Goal: Navigation & Orientation: Find specific page/section

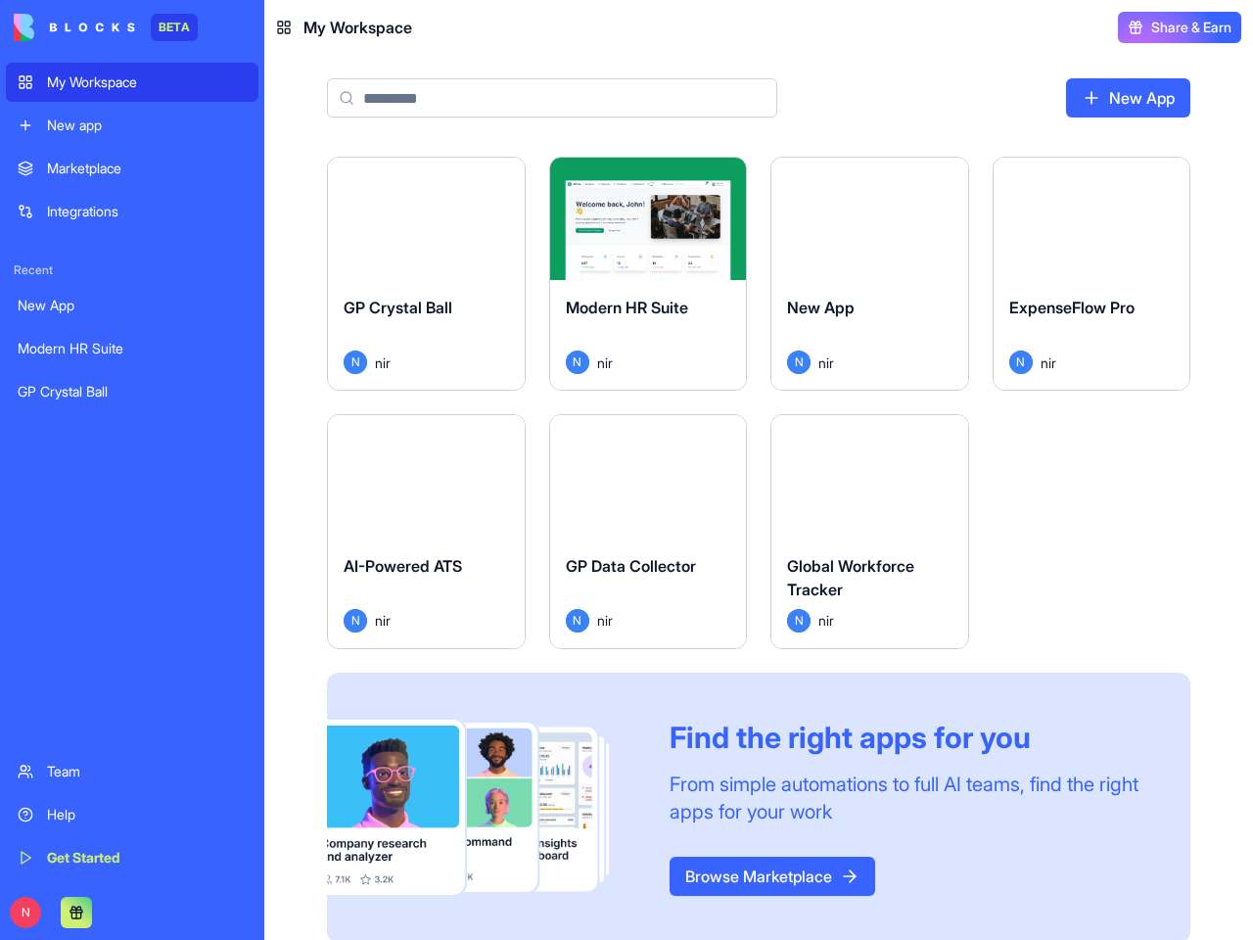
click at [76, 912] on button at bounding box center [76, 912] width 31 height 31
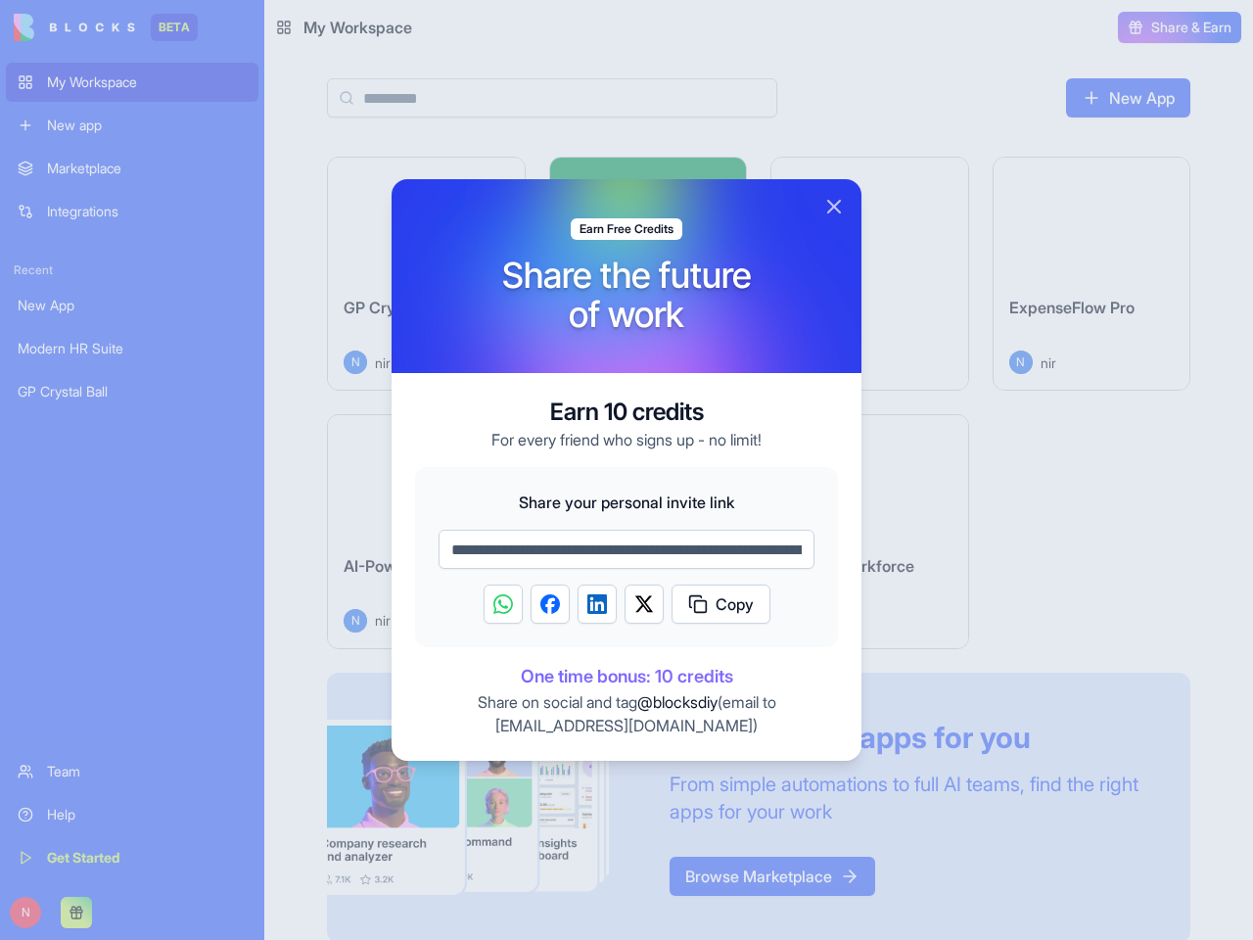
click at [501, 181] on div at bounding box center [627, 276] width 470 height 194
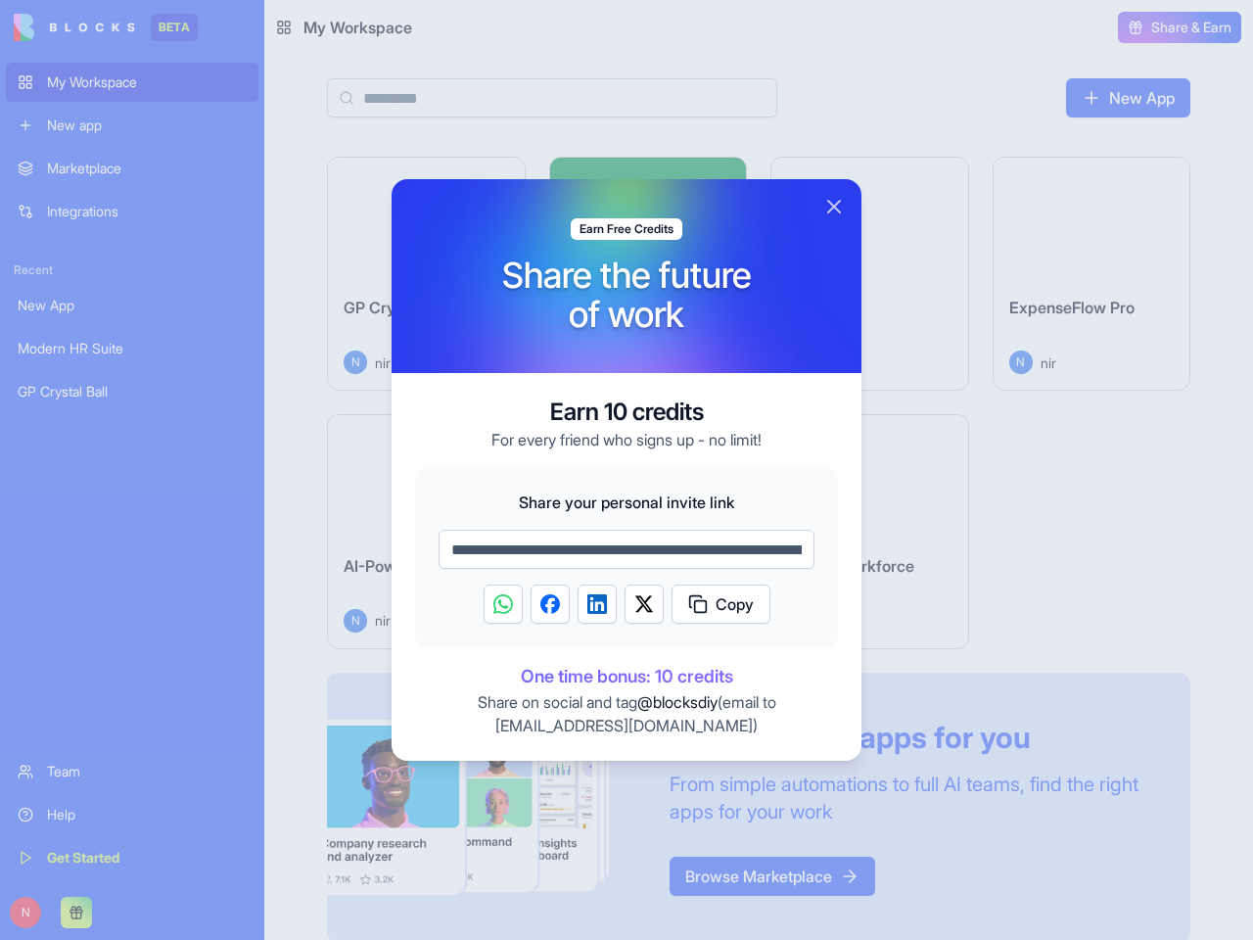
click at [722, 181] on div at bounding box center [627, 276] width 470 height 194
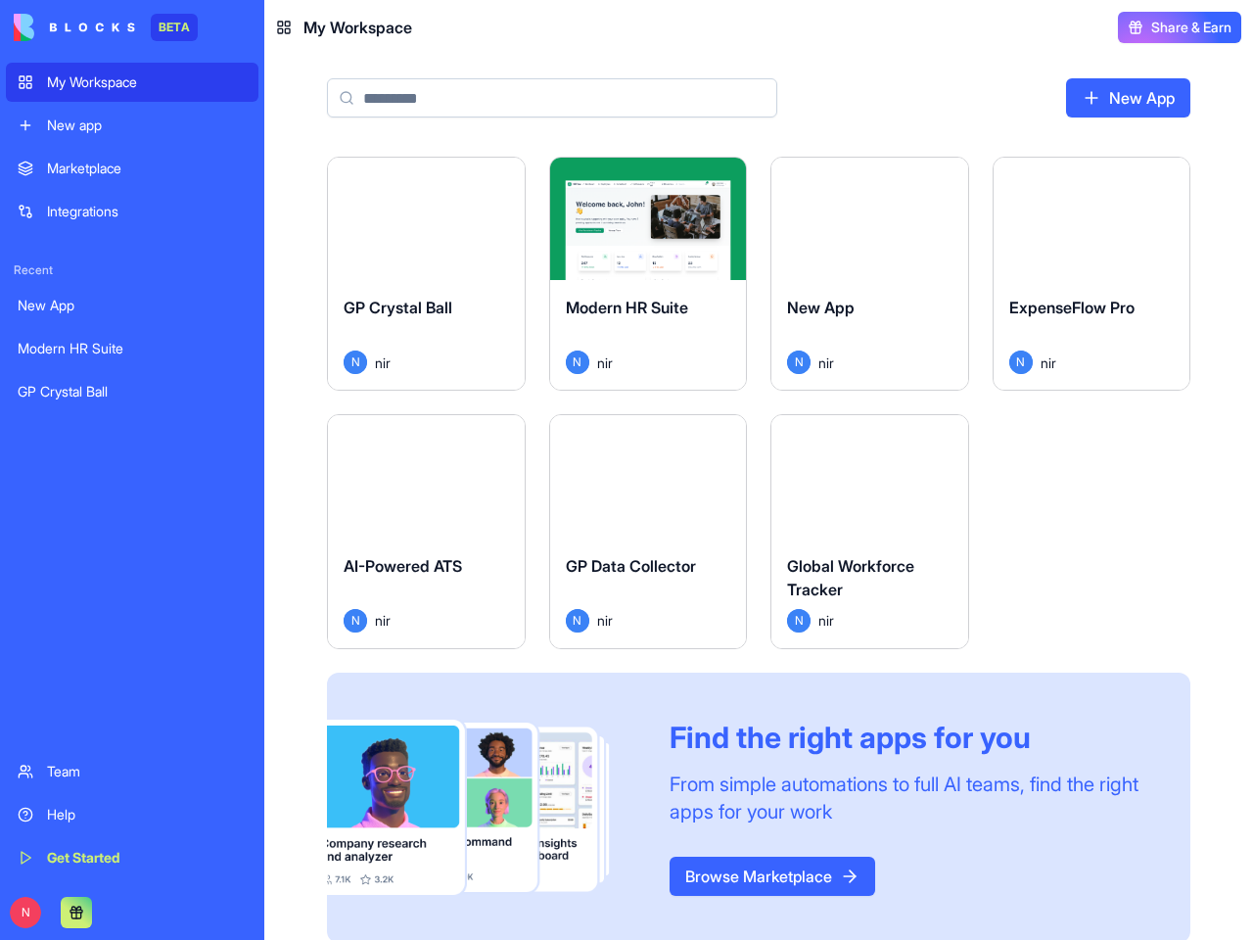
click at [945, 181] on html "BETA My Workspace New app Marketplace Integrations Recent New App Modern HR Sui…" at bounding box center [626, 470] width 1253 height 940
click at [1166, 181] on html "BETA My Workspace New app Marketplace Integrations Recent New App Modern HR Sui…" at bounding box center [626, 470] width 1253 height 940
click at [501, 439] on circle at bounding box center [500, 439] width 1 height 1
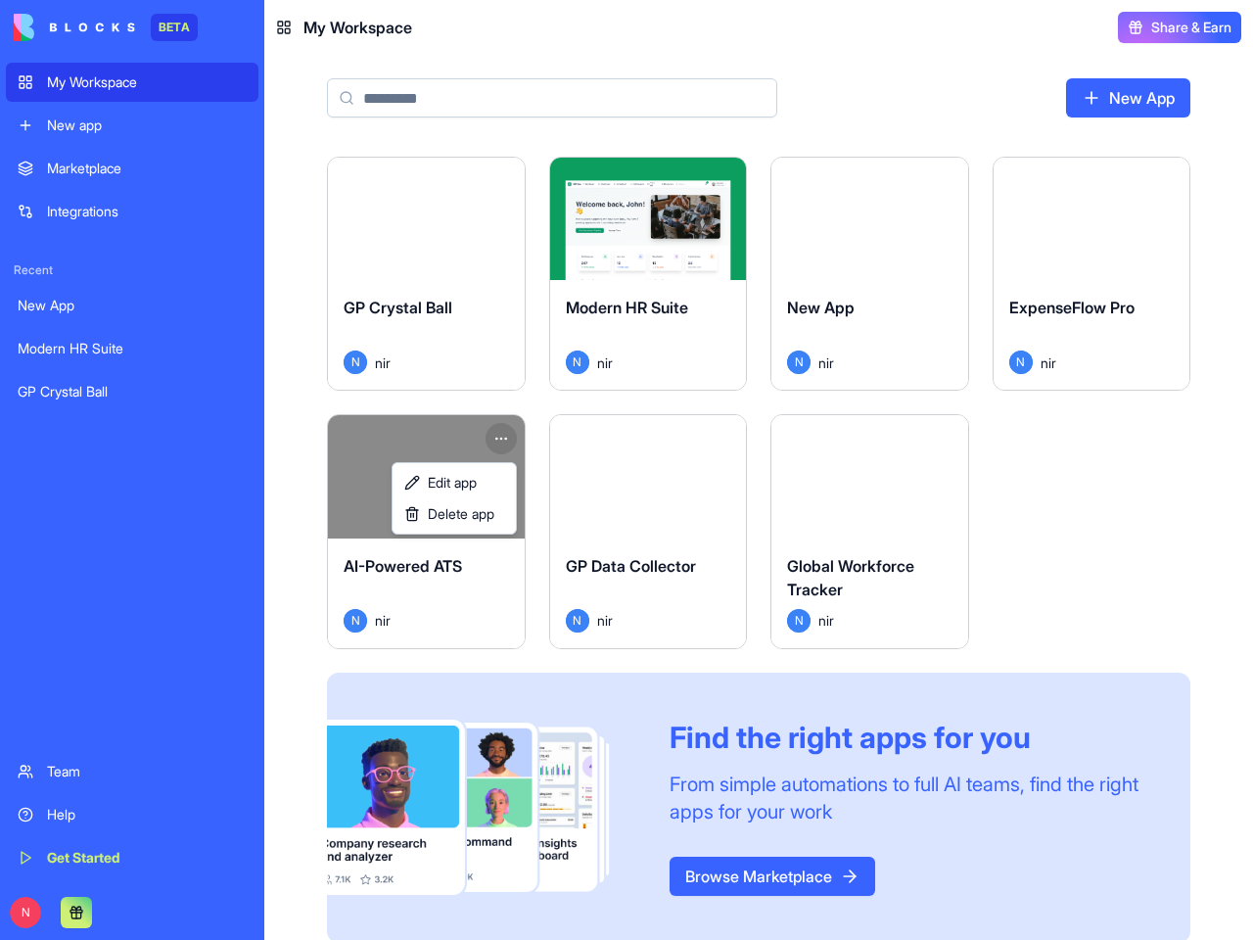
click at [722, 439] on circle at bounding box center [721, 439] width 1 height 1
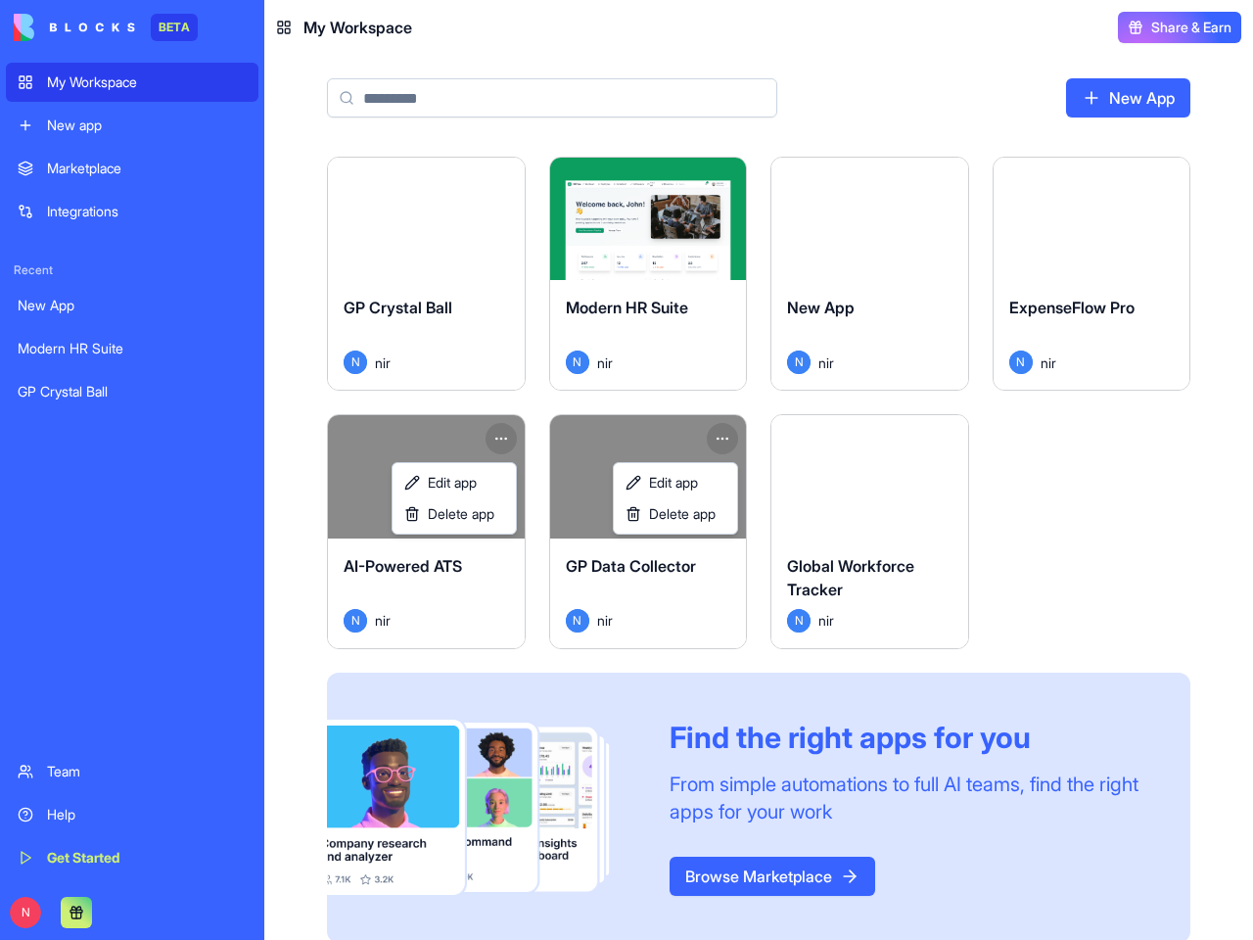
click at [945, 439] on circle at bounding box center [944, 439] width 1 height 1
